Goal: Navigation & Orientation: Find specific page/section

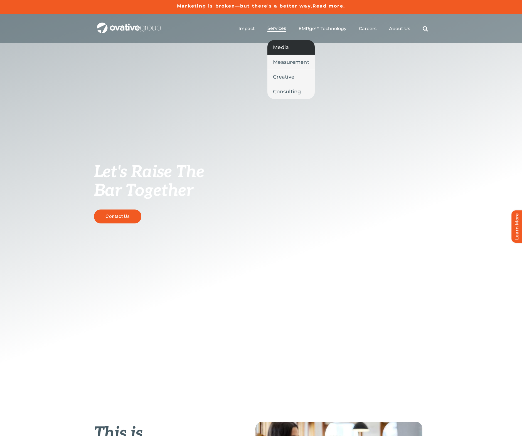
click at [278, 49] on span "Media" at bounding box center [281, 47] width 16 height 8
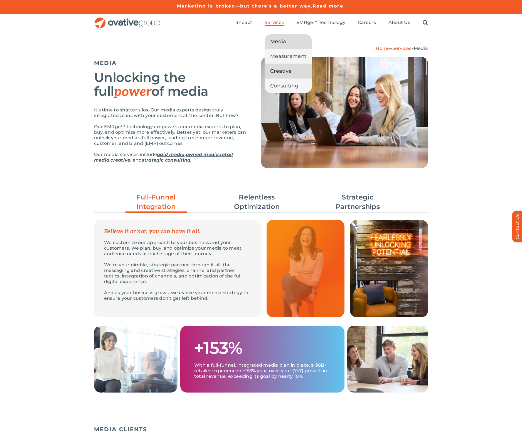
click at [279, 71] on span "Creative" at bounding box center [280, 71] width 21 height 8
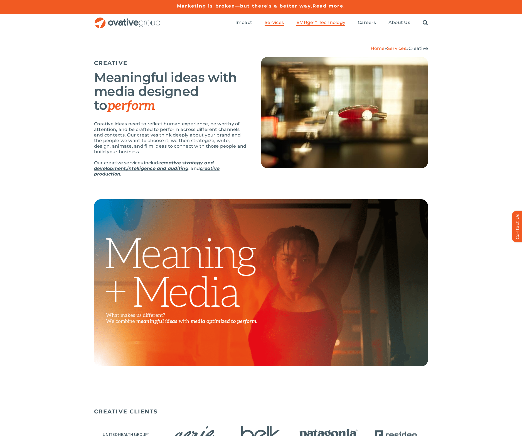
click at [318, 25] on link "EMRge™ Technology" at bounding box center [320, 23] width 49 height 6
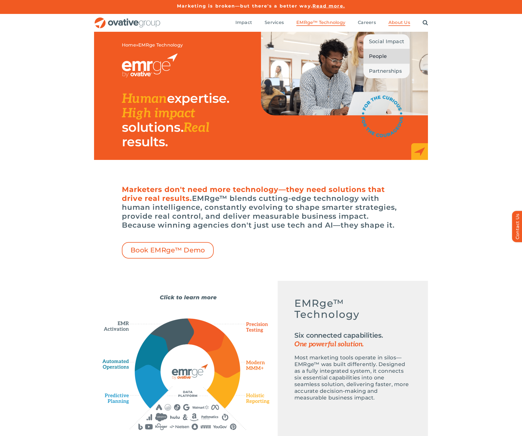
click at [379, 57] on span "People" at bounding box center [378, 56] width 18 height 8
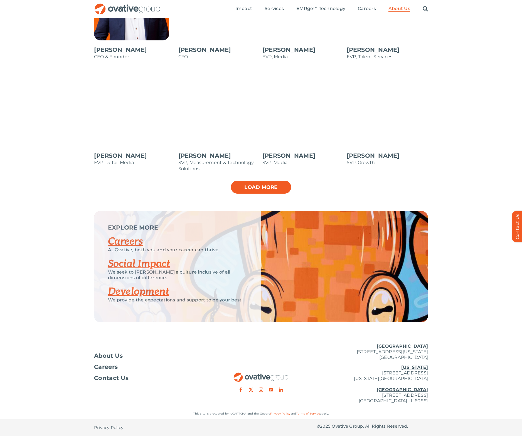
scroll to position [544, 0]
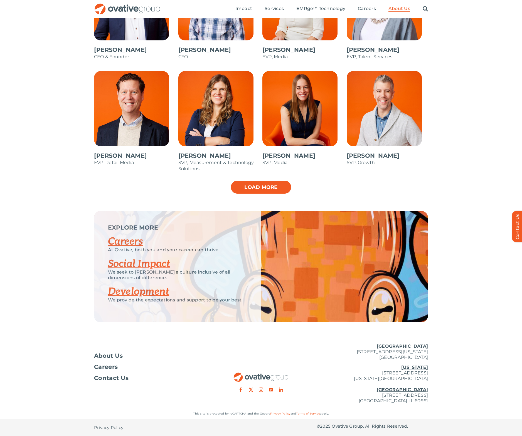
click at [253, 190] on link "Load more" at bounding box center [260, 187] width 61 height 14
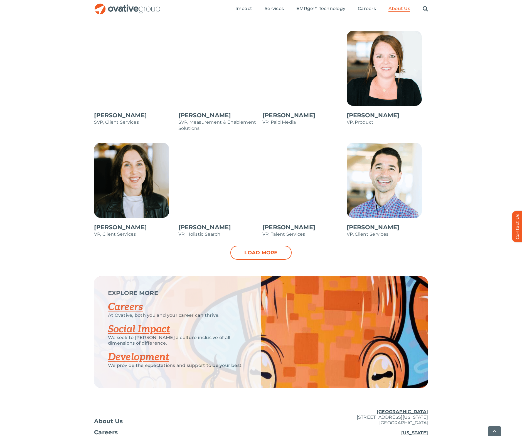
scroll to position [697, 0]
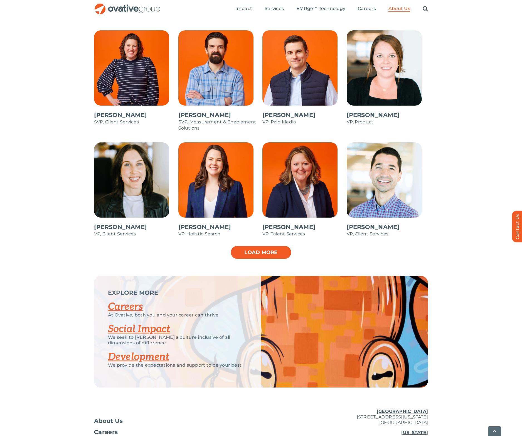
click at [269, 252] on link "Load more" at bounding box center [260, 252] width 61 height 14
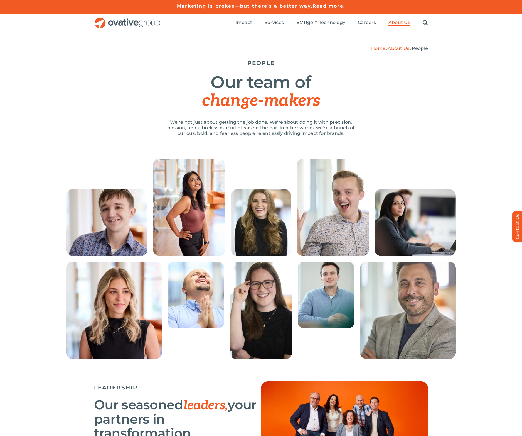
scroll to position [0, 0]
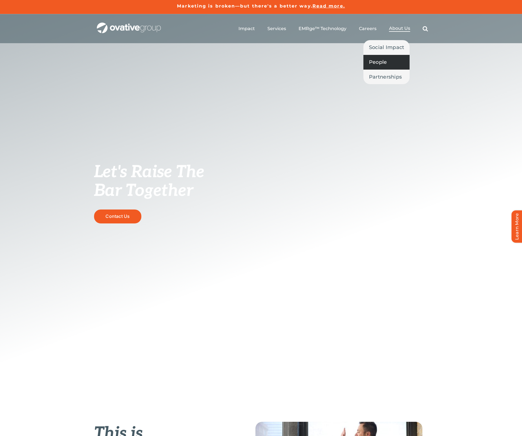
click at [384, 59] on span "People" at bounding box center [378, 62] width 18 height 8
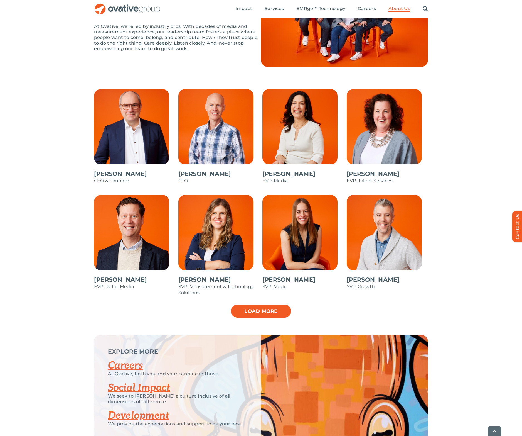
click at [268, 311] on link "Load more" at bounding box center [260, 311] width 61 height 14
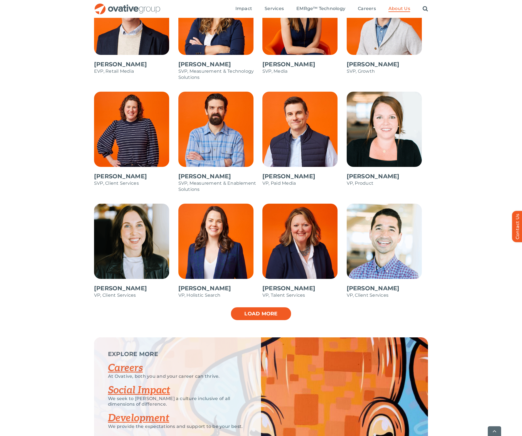
scroll to position [636, 0]
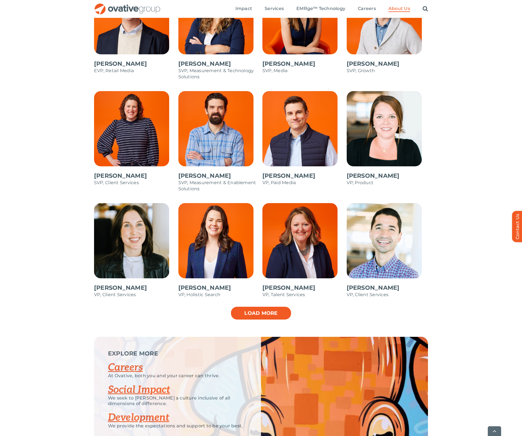
click at [269, 309] on link "Load more" at bounding box center [260, 313] width 61 height 14
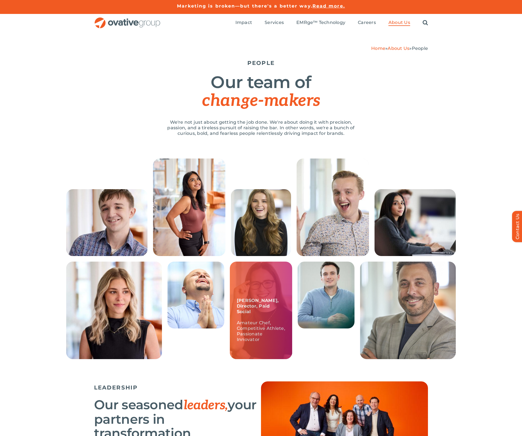
scroll to position [0, 0]
